Goal: Use online tool/utility: Utilize a website feature to perform a specific function

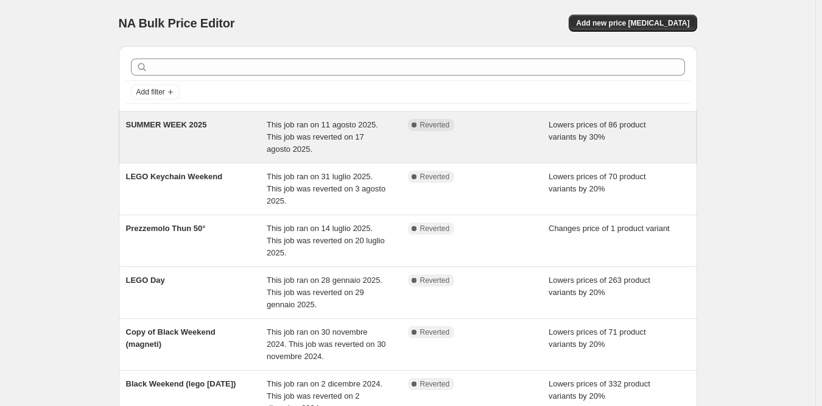
click at [177, 142] on div "SUMMER WEEK 2025" at bounding box center [196, 137] width 141 height 37
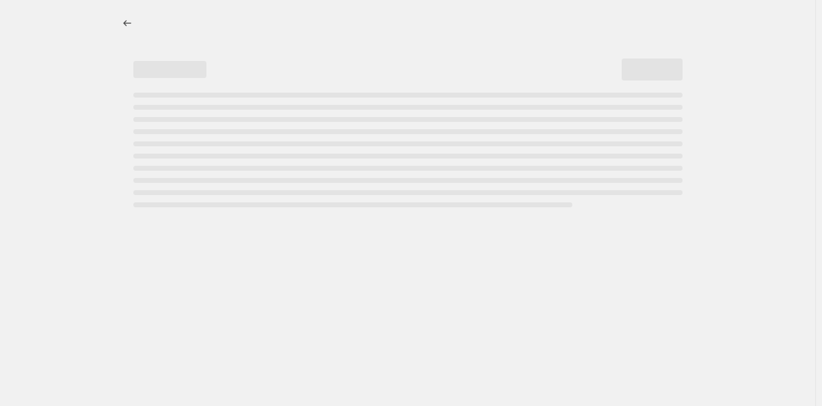
select select "percentage"
select select "collection"
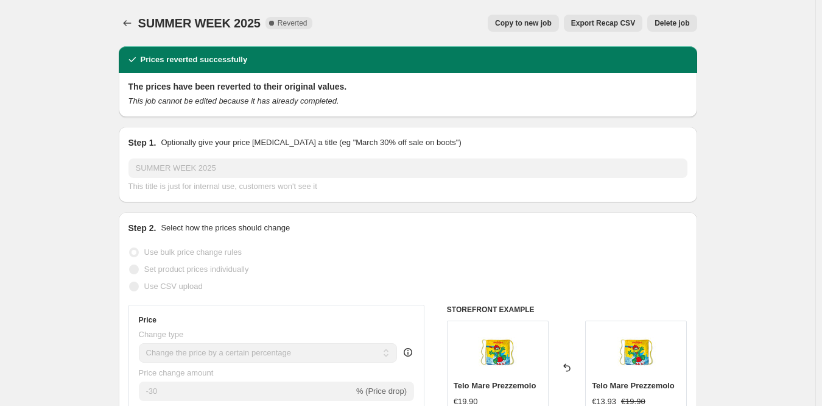
click at [528, 19] on span "Copy to new job" at bounding box center [523, 23] width 57 height 10
select select "percentage"
select select "collection"
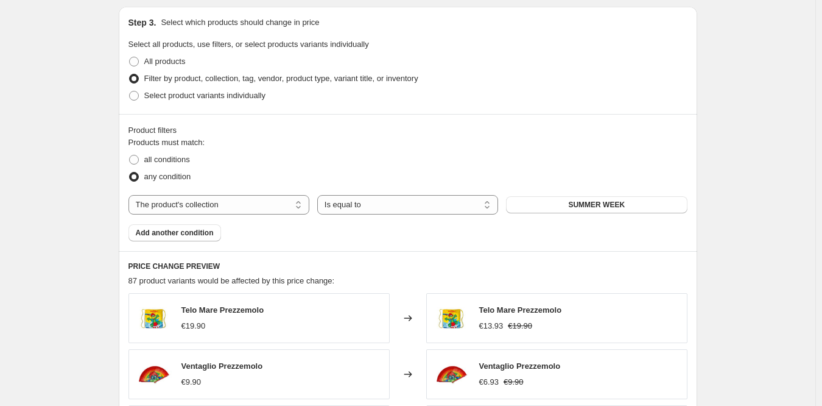
scroll to position [949, 0]
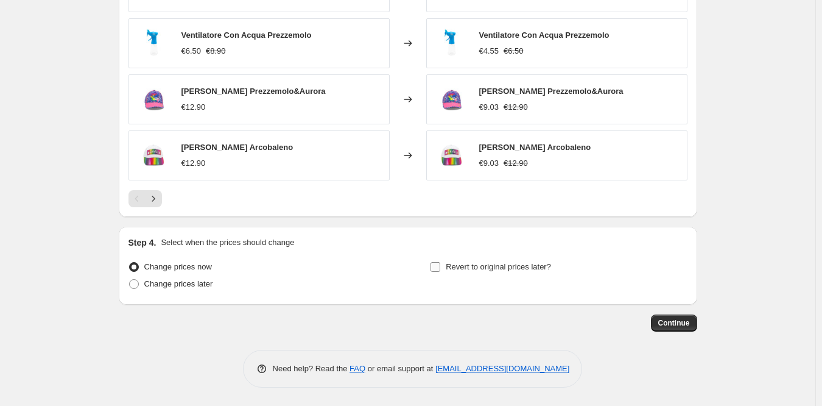
click at [455, 266] on span "Revert to original prices later?" at bounding box center [498, 266] width 105 height 9
click at [440, 266] on input "Revert to original prices later?" at bounding box center [436, 267] width 10 height 10
checkbox input "true"
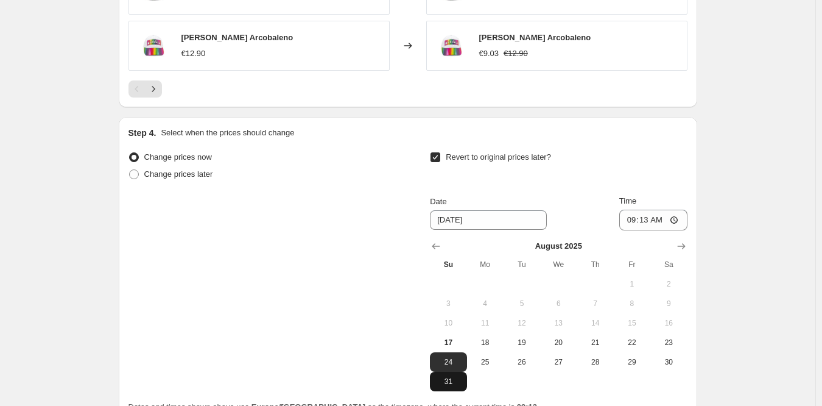
scroll to position [1177, 0]
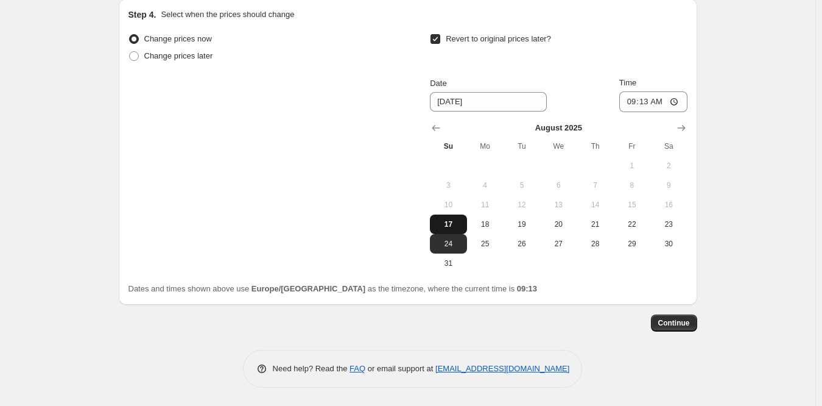
click at [455, 219] on span "17" at bounding box center [448, 224] width 27 height 10
type input "[DATE]"
click at [651, 97] on input "09:13" at bounding box center [653, 101] width 68 height 21
type input "23:59"
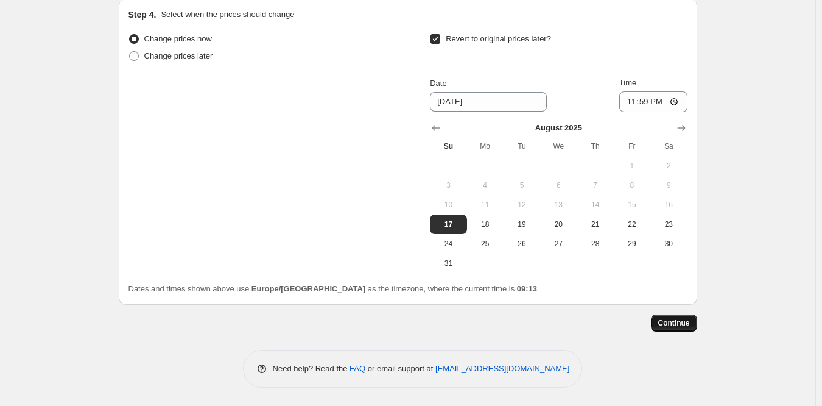
click at [680, 322] on span "Continue" at bounding box center [674, 323] width 32 height 10
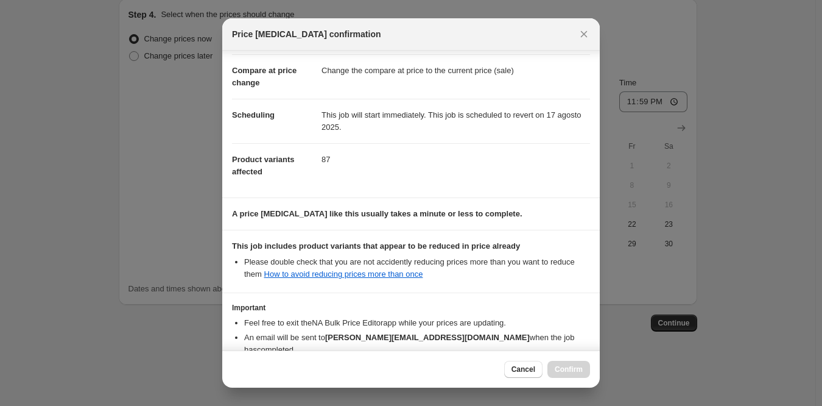
scroll to position [119, 0]
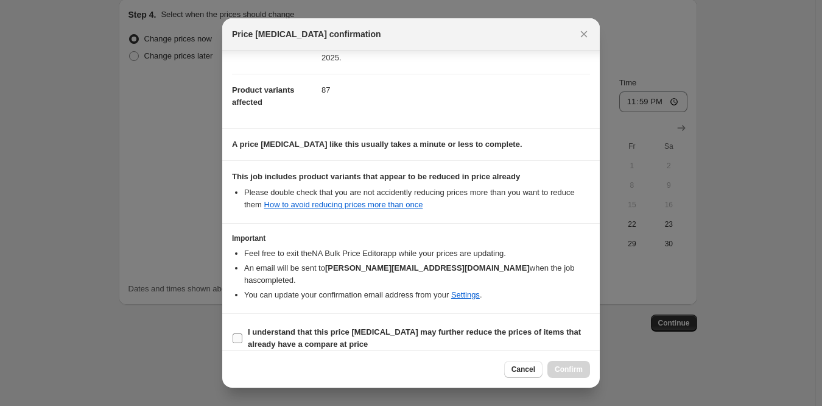
click at [259, 327] on b "I understand that this price [MEDICAL_DATA] may further reduce the prices of it…" at bounding box center [414, 337] width 333 height 21
click at [228, 326] on section "I understand that this price [MEDICAL_DATA] may further reduce the prices of it…" at bounding box center [411, 338] width 378 height 49
click at [236, 333] on input "I understand that this price [MEDICAL_DATA] may further reduce the prices of it…" at bounding box center [238, 338] width 10 height 10
checkbox input "true"
click at [574, 369] on span "Confirm" at bounding box center [569, 369] width 28 height 10
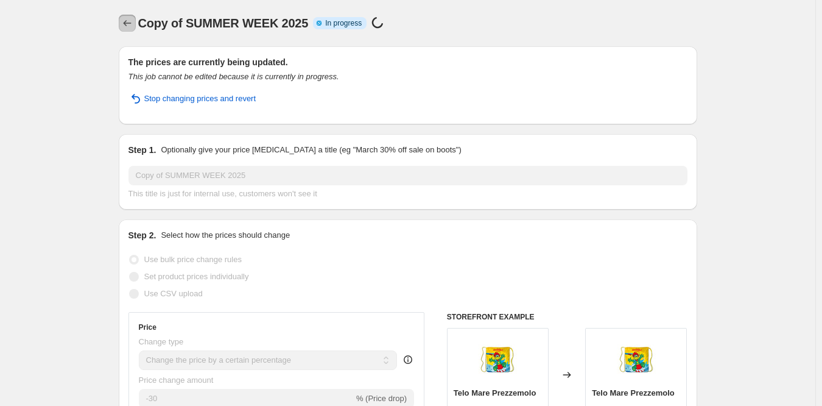
click at [131, 22] on icon "Price change jobs" at bounding box center [127, 23] width 12 height 12
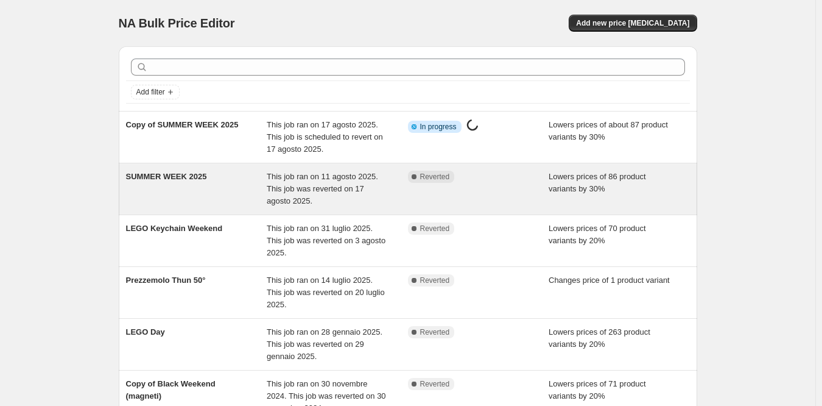
click at [197, 183] on div "SUMMER WEEK 2025" at bounding box center [196, 188] width 141 height 37
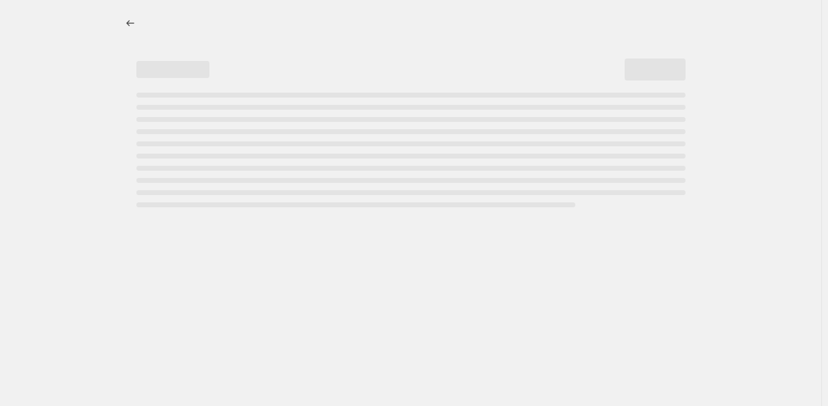
select select "percentage"
select select "collection"
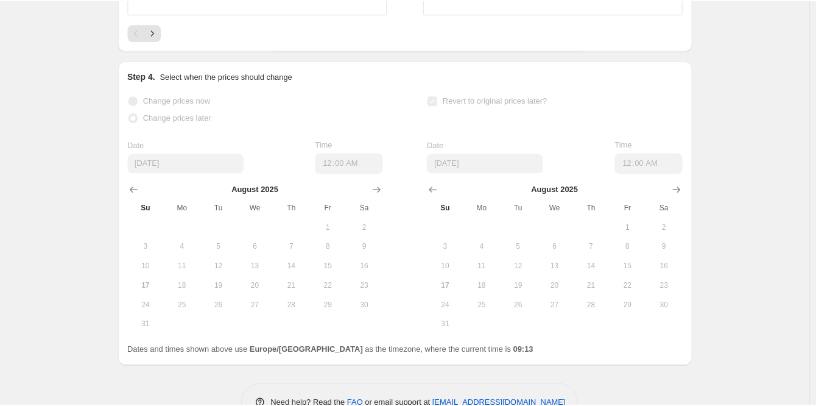
scroll to position [1231, 0]
